Goal: Information Seeking & Learning: Learn about a topic

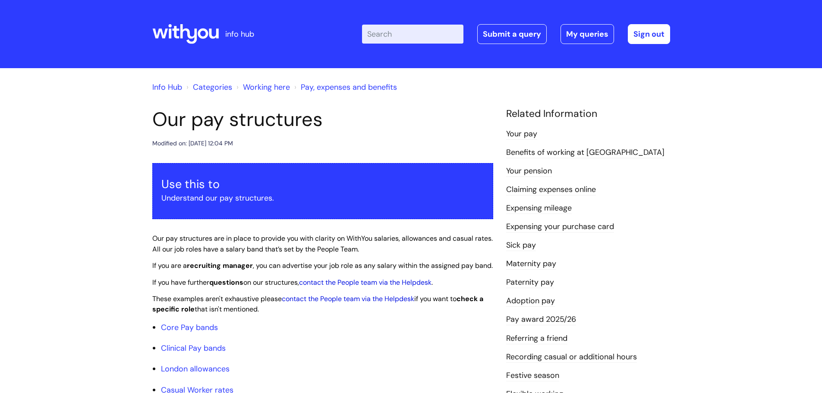
click at [350, 88] on link "Pay, expenses and benefits" at bounding box center [349, 87] width 96 height 10
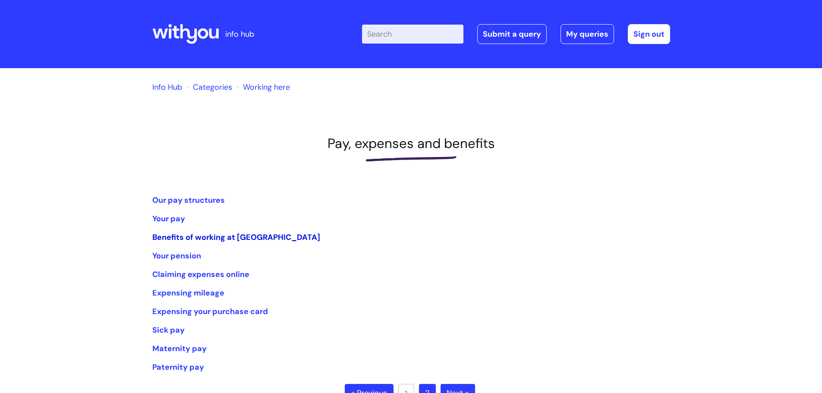
click at [215, 235] on link "Benefits of working at [GEOGRAPHIC_DATA]" at bounding box center [236, 237] width 168 height 10
